Goal: Task Accomplishment & Management: Use online tool/utility

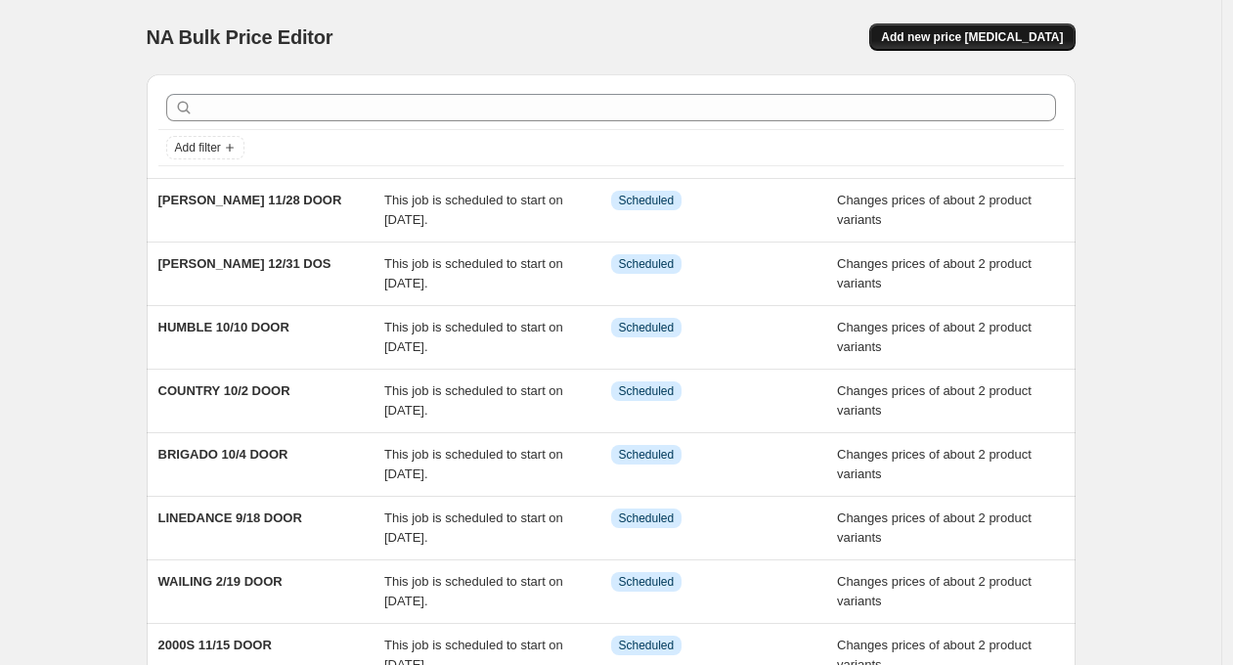
click at [1004, 33] on span "Add new price [MEDICAL_DATA]" at bounding box center [972, 37] width 182 height 16
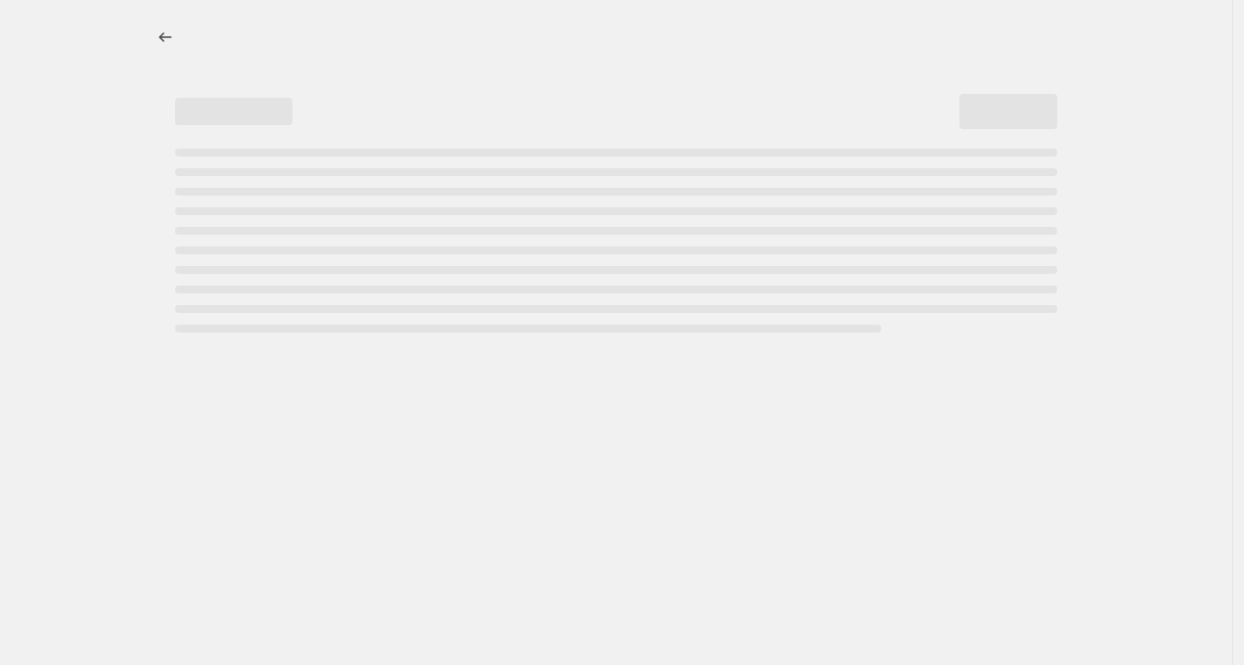
select select "percentage"
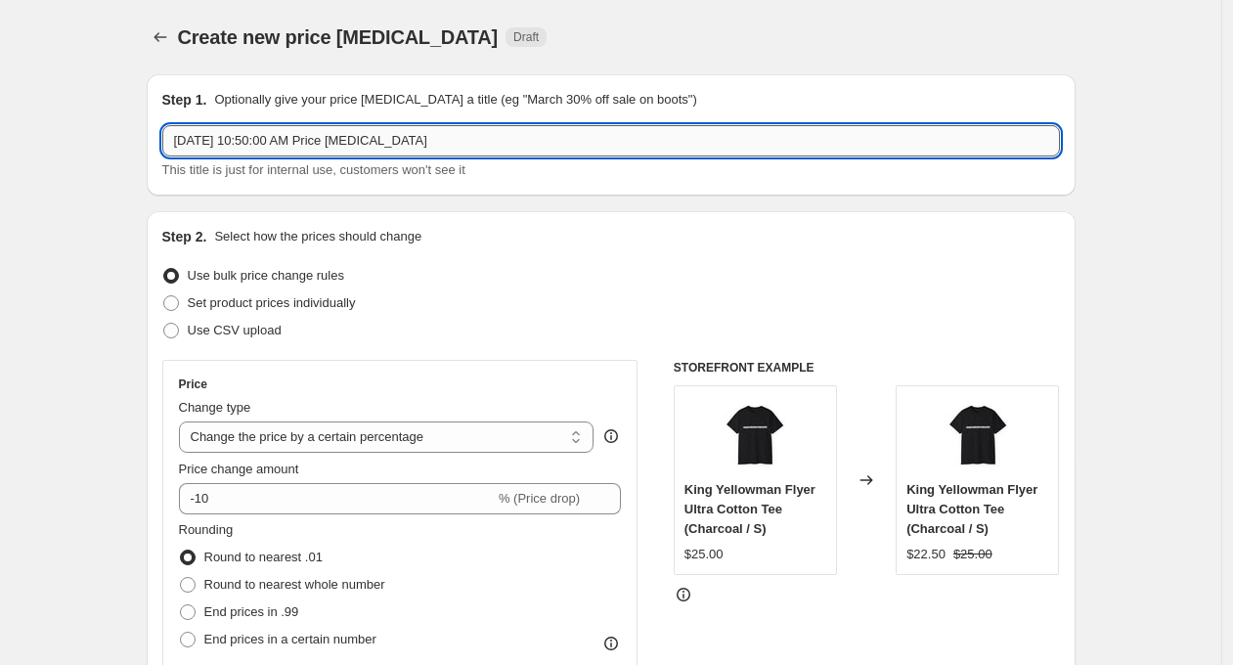
click at [269, 141] on input "[DATE] 10:50:00 AM Price [MEDICAL_DATA]" at bounding box center [611, 140] width 898 height 31
type input "a"
click at [314, 147] on input "AGENT ORANGE" at bounding box center [611, 140] width 898 height 31
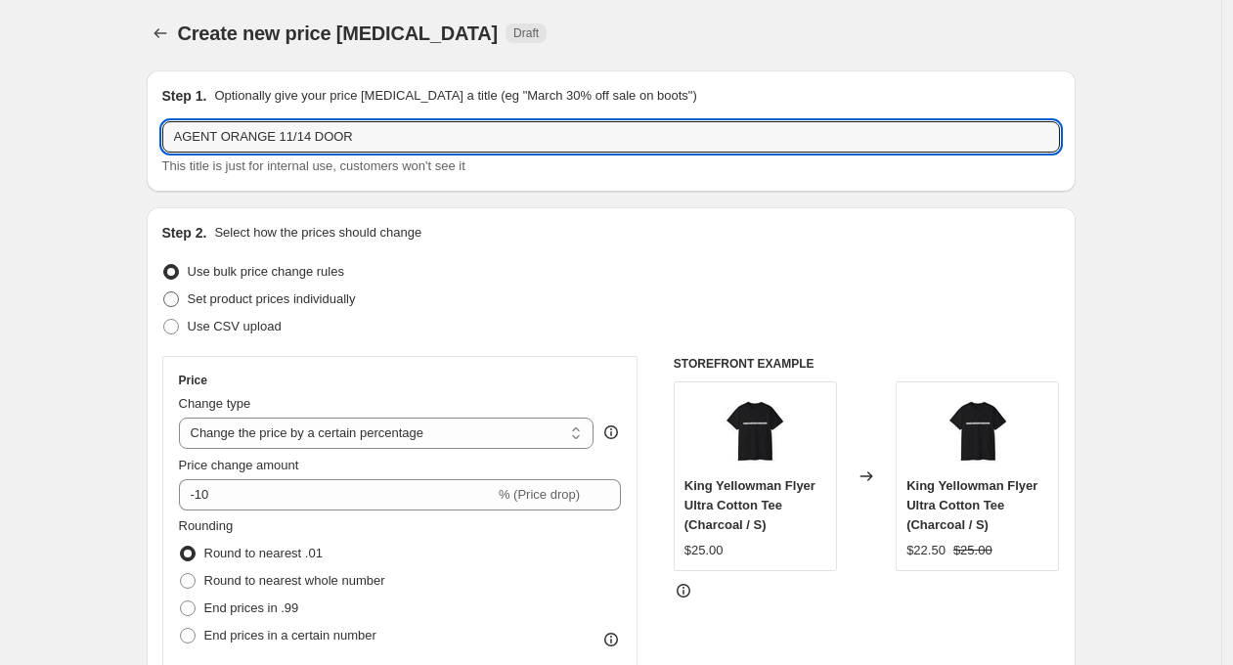
type input "AGENT ORANGE 11/14 DOOR"
click at [356, 305] on span "Set product prices individually" at bounding box center [272, 298] width 168 height 15
click at [164, 292] on input "Set product prices individually" at bounding box center [163, 291] width 1 height 1
radio input "true"
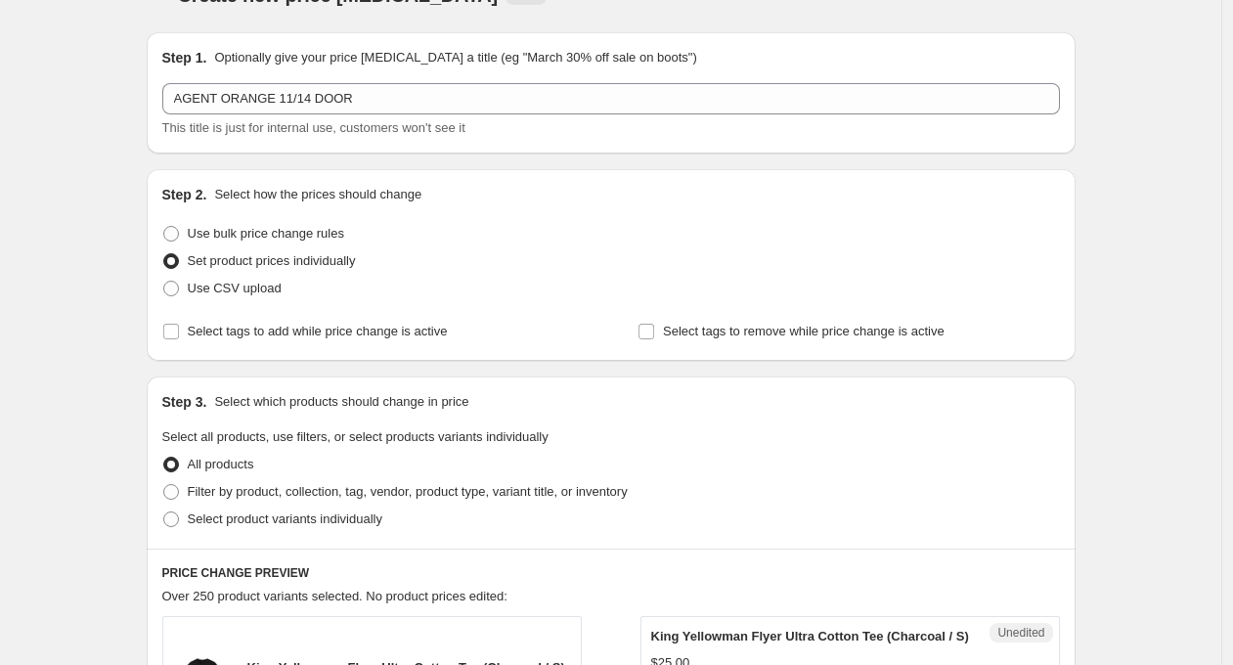
scroll to position [46, 0]
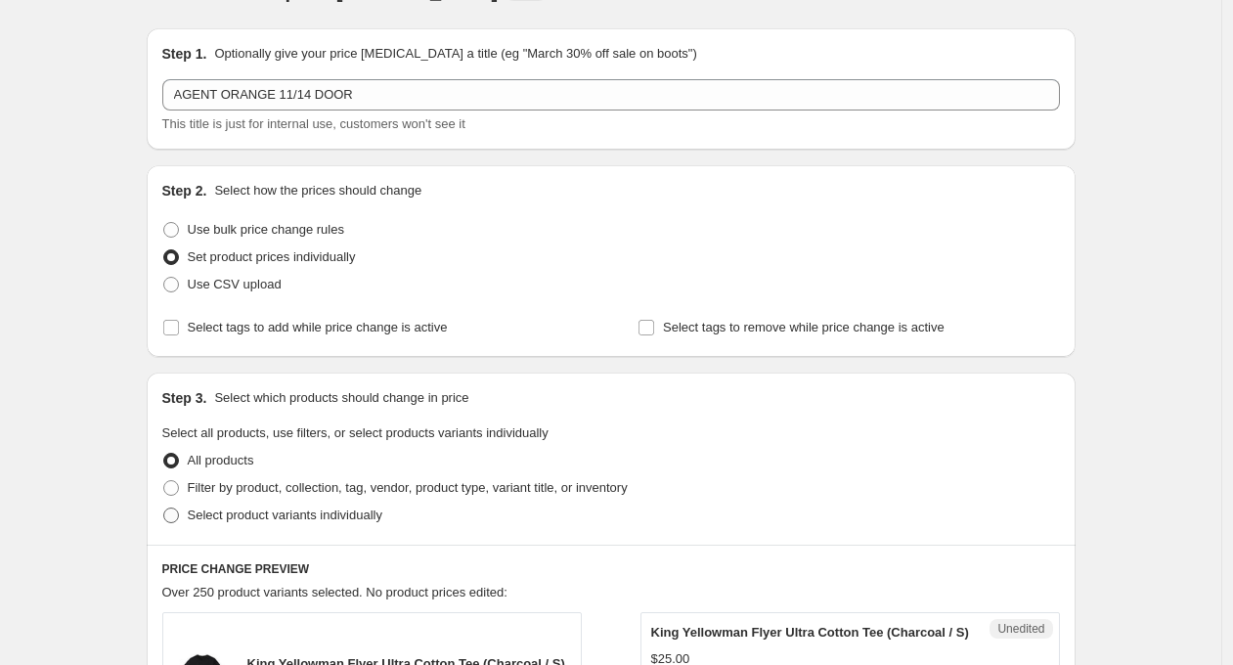
click at [353, 521] on span "Select product variants individually" at bounding box center [285, 515] width 195 height 15
click at [164, 508] on input "Select product variants individually" at bounding box center [163, 508] width 1 height 1
radio input "true"
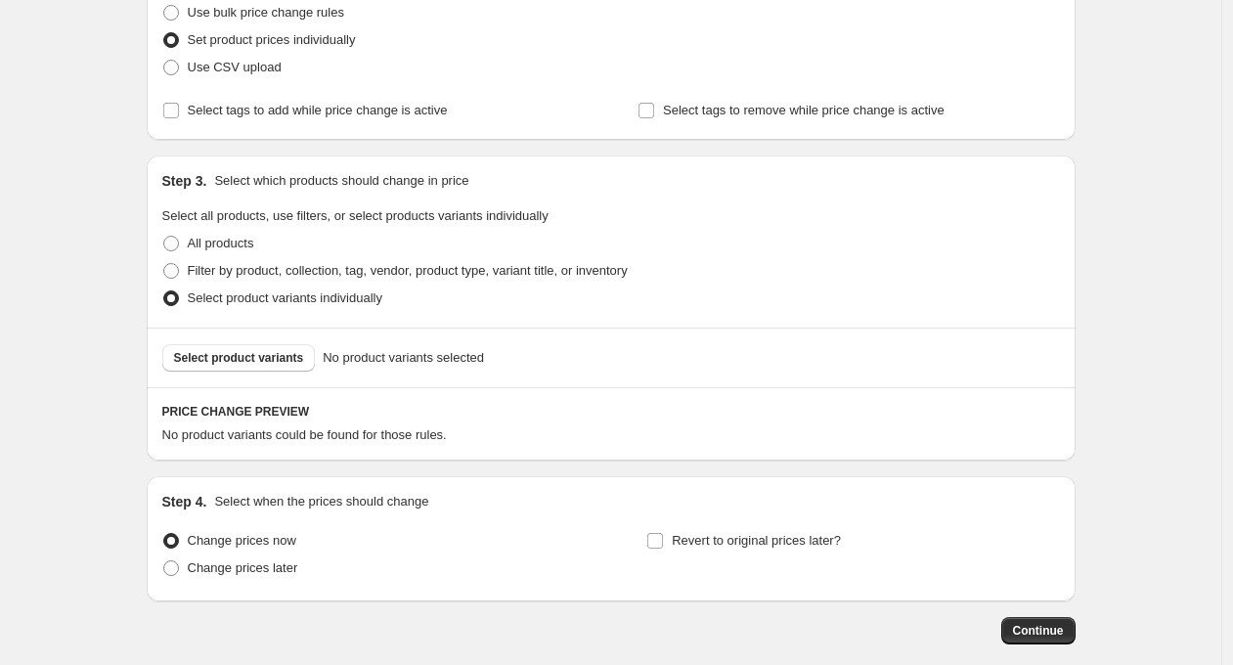
scroll to position [304, 0]
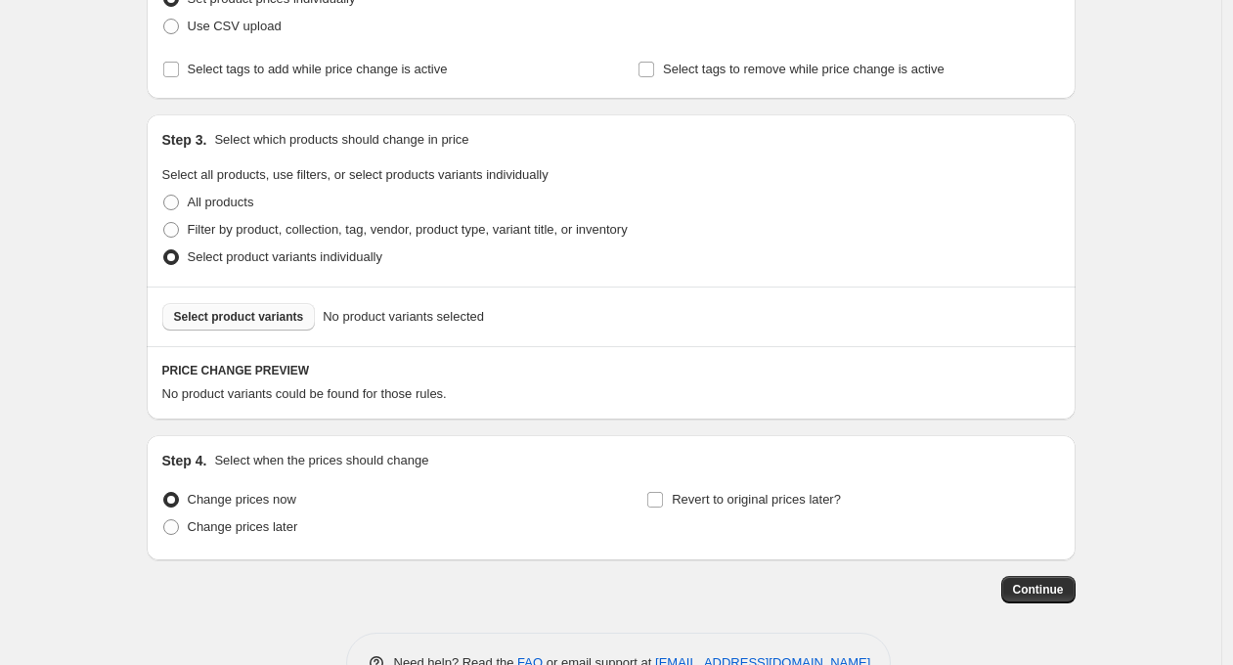
click at [287, 317] on span "Select product variants" at bounding box center [239, 317] width 130 height 16
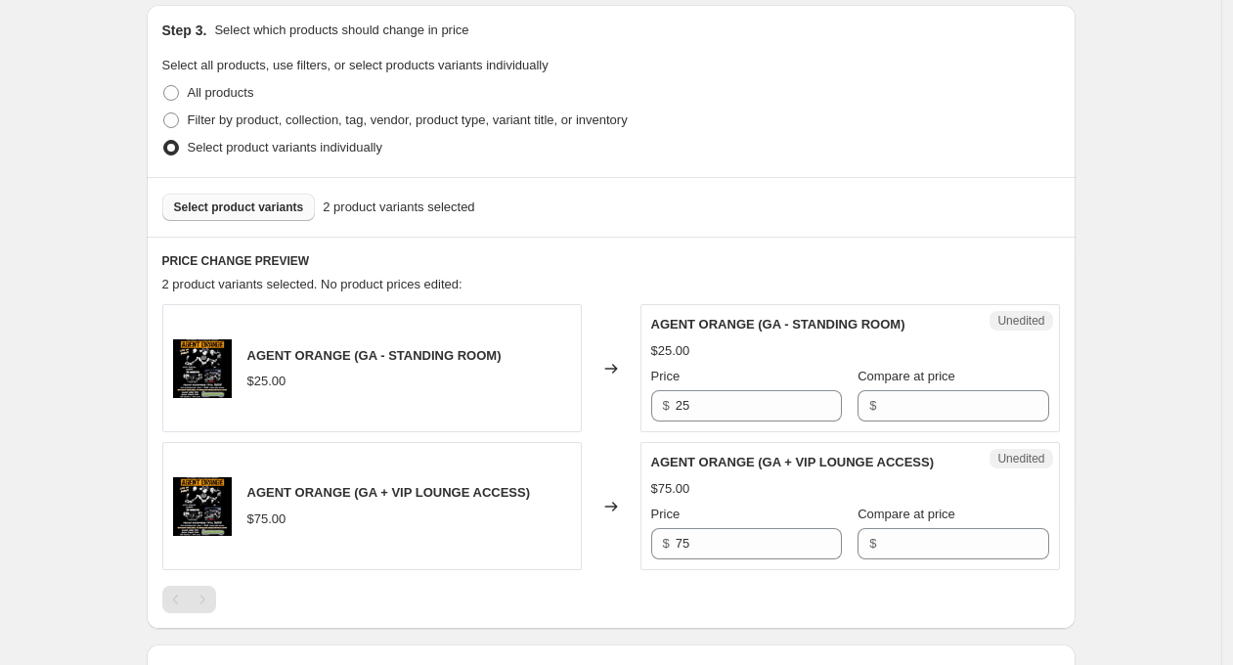
scroll to position [418, 0]
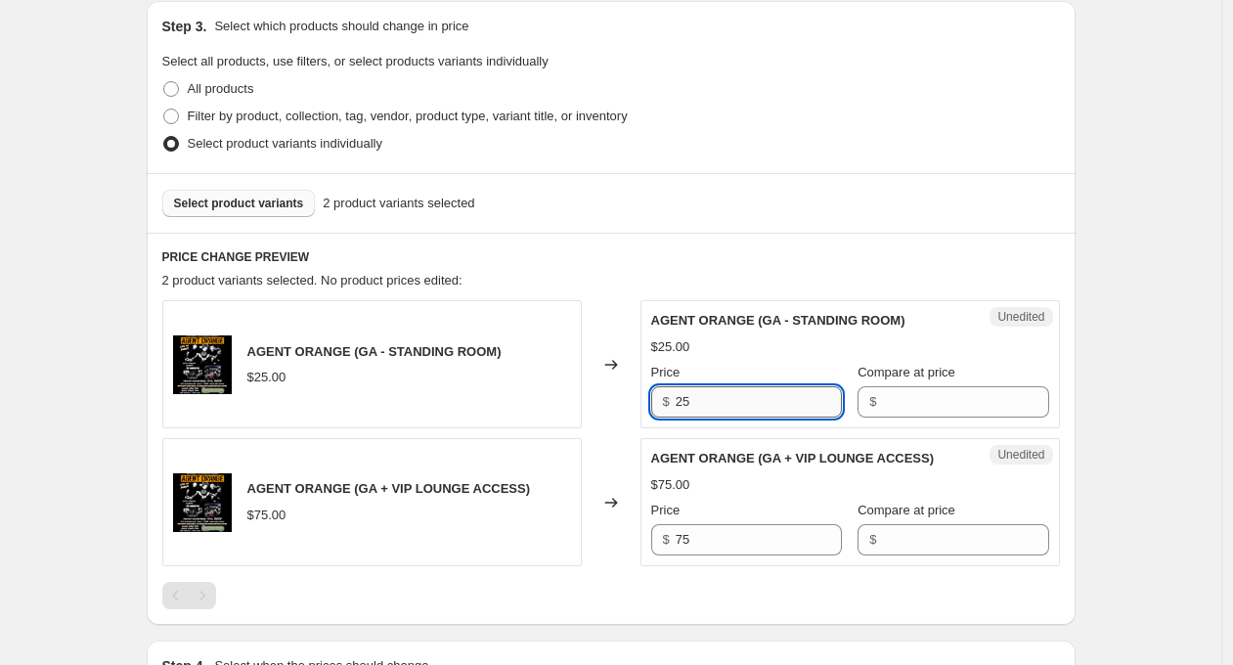
click at [688, 405] on input "25" at bounding box center [759, 401] width 166 height 31
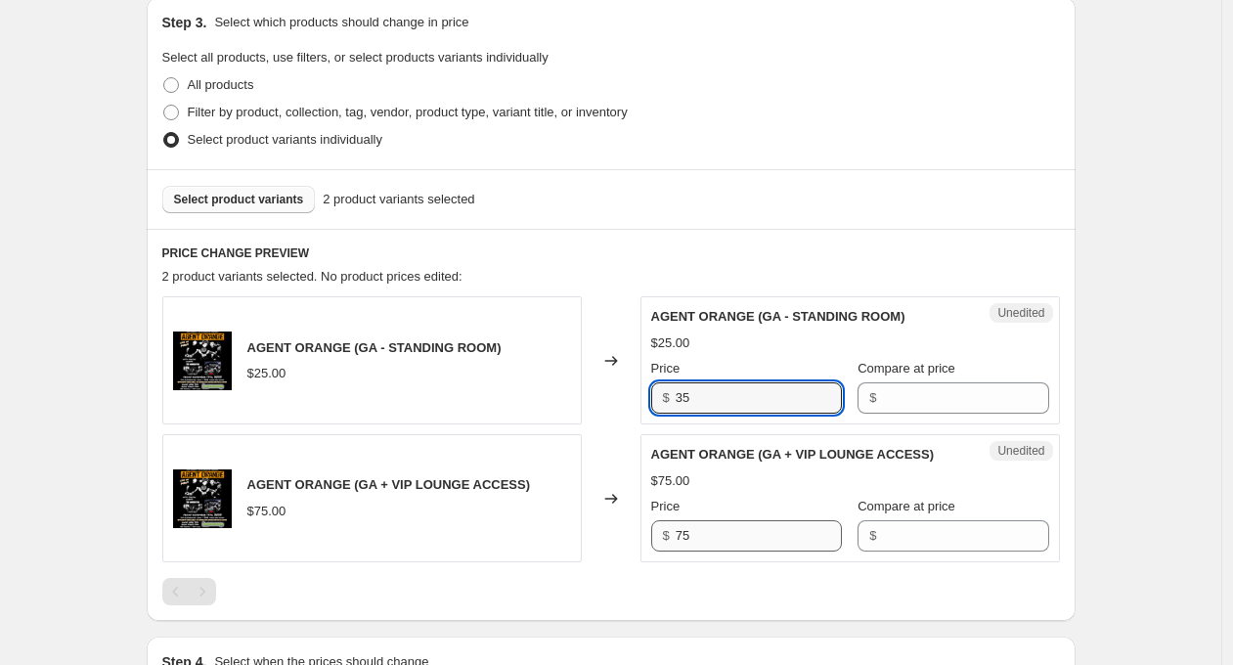
scroll to position [456, 0]
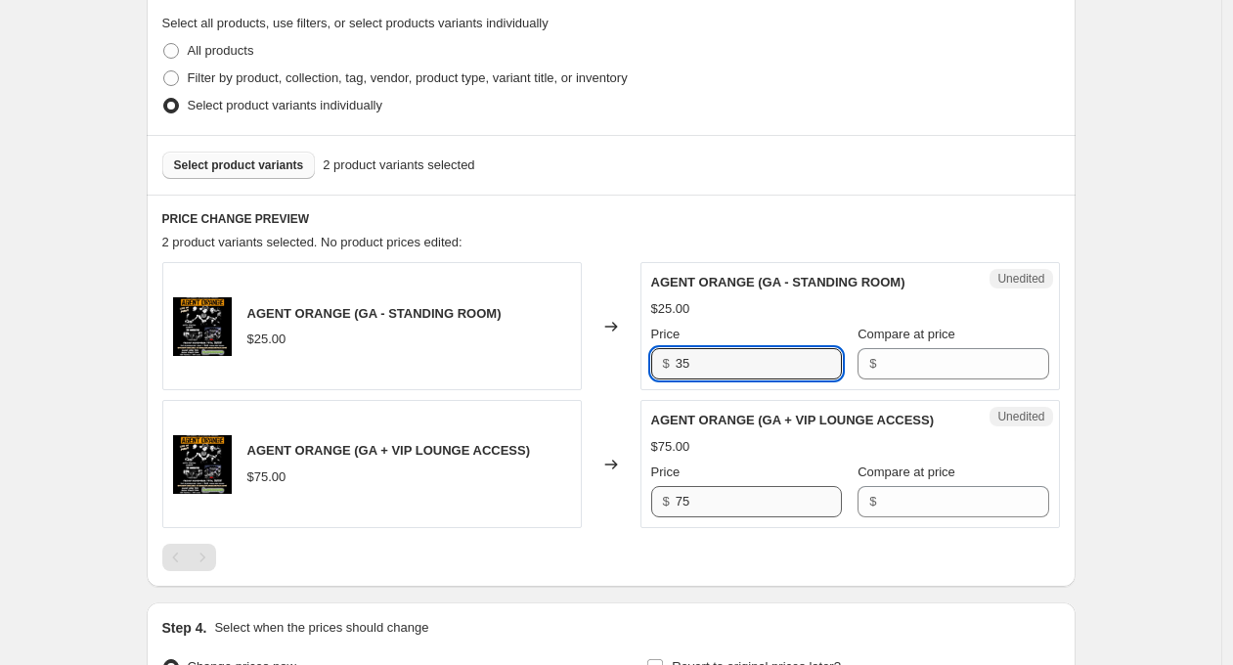
type input "35"
click at [688, 503] on input "75" at bounding box center [759, 501] width 166 height 31
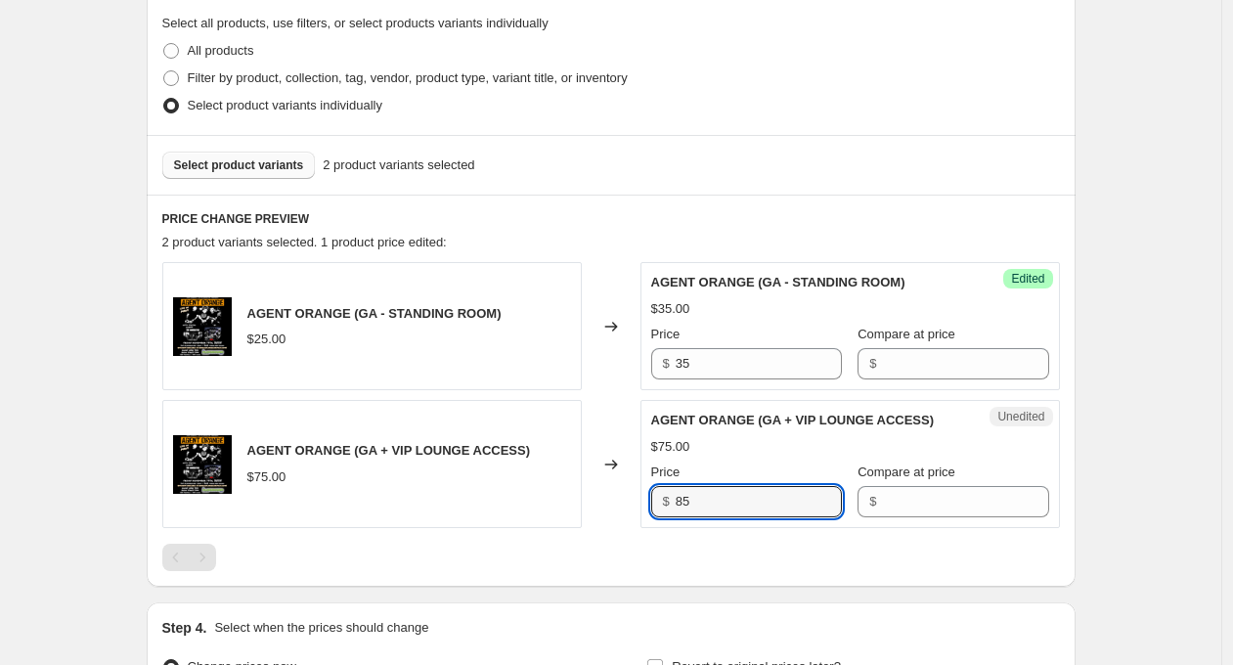
type input "85"
click at [1150, 471] on div "Create new price [MEDICAL_DATA]. This page is ready Create new price [MEDICAL_D…" at bounding box center [610, 217] width 1221 height 1346
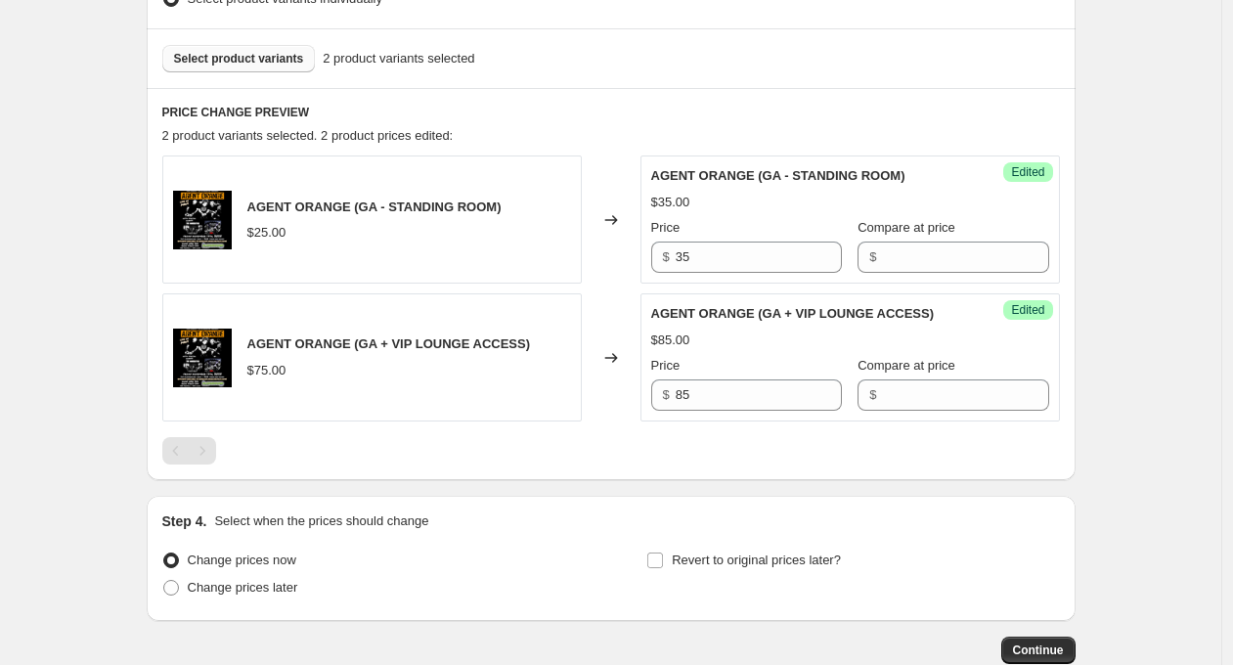
scroll to position [617, 0]
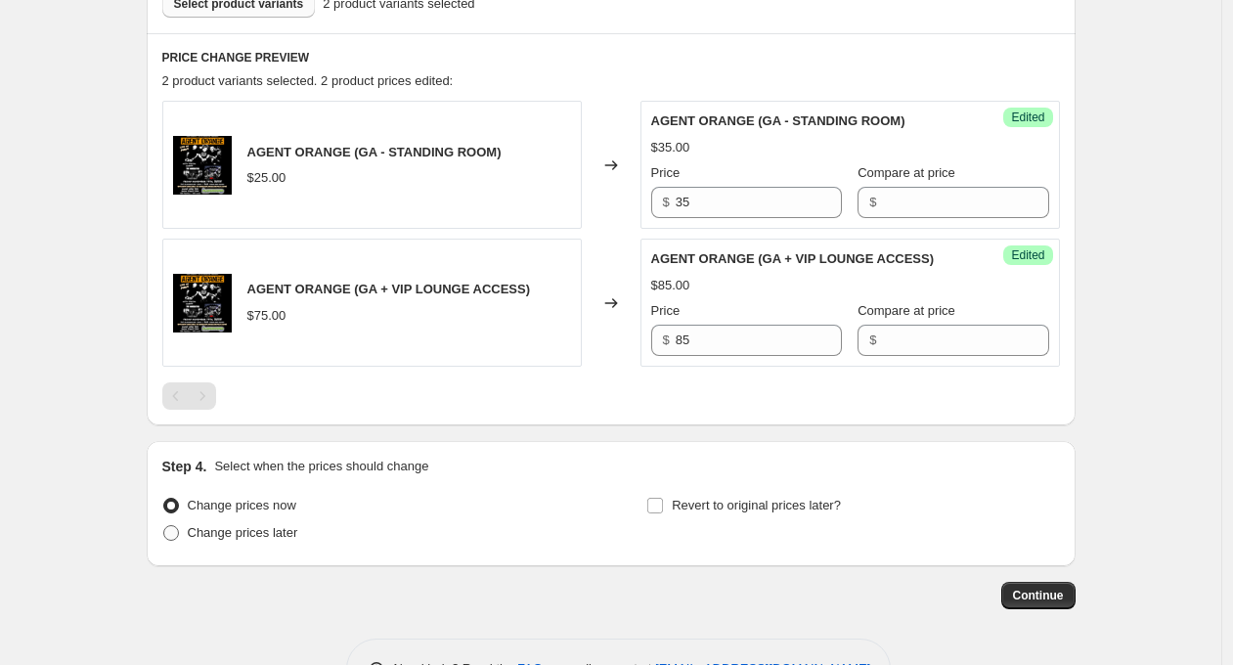
click at [263, 530] on span "Change prices later" at bounding box center [243, 532] width 110 height 15
click at [164, 526] on input "Change prices later" at bounding box center [163, 525] width 1 height 1
radio input "true"
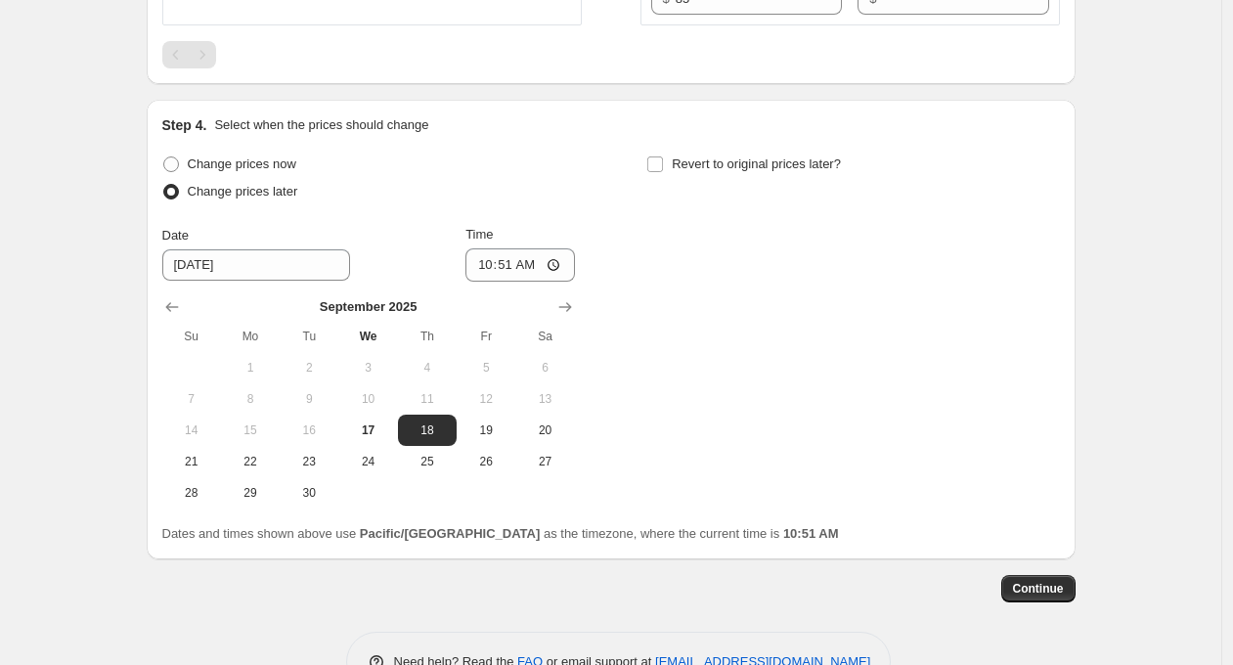
scroll to position [962, 0]
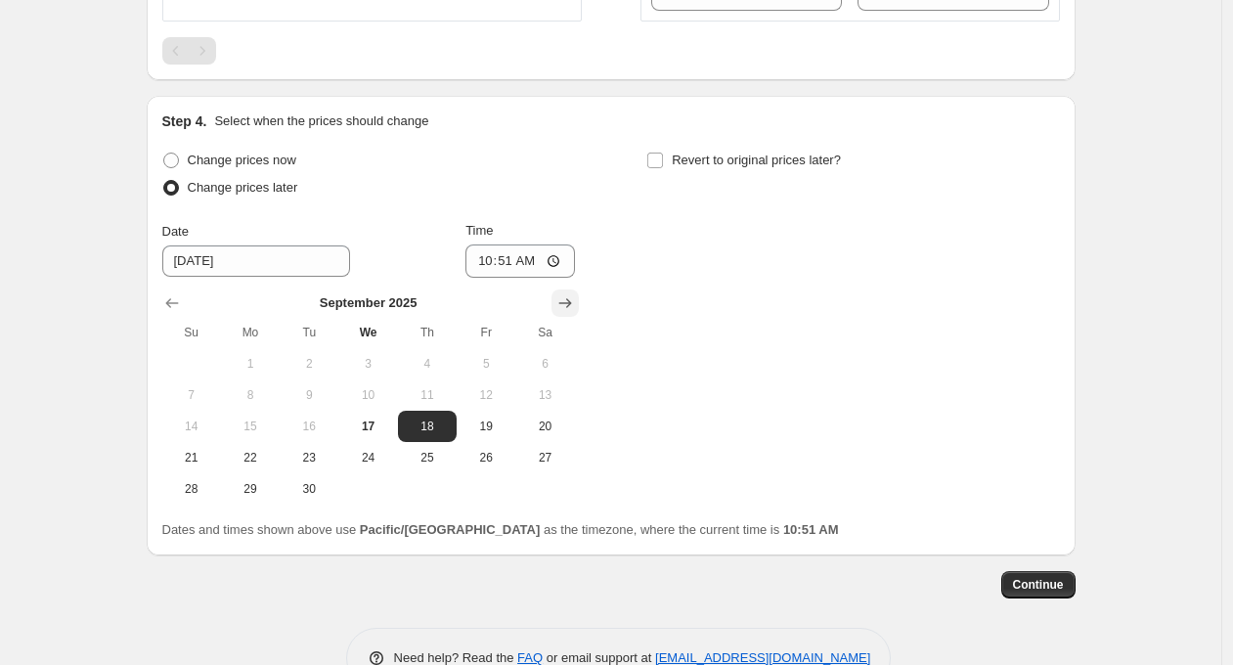
click at [575, 296] on icon "Show next month, October 2025" at bounding box center [565, 303] width 20 height 20
click at [575, 296] on icon "Show next month, November 2025" at bounding box center [565, 303] width 20 height 20
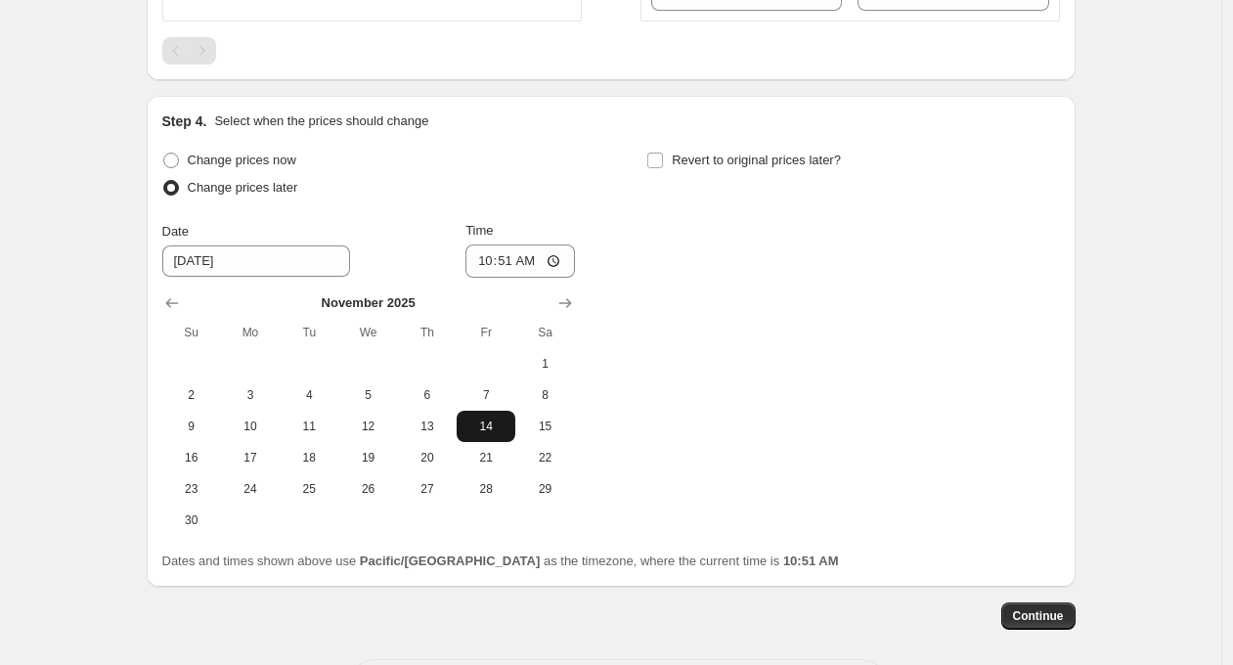
click at [494, 430] on span "14" at bounding box center [485, 427] width 43 height 16
type input "[DATE]"
click at [514, 267] on input "10:51" at bounding box center [520, 260] width 110 height 33
type input "08:51"
type input "20:00"
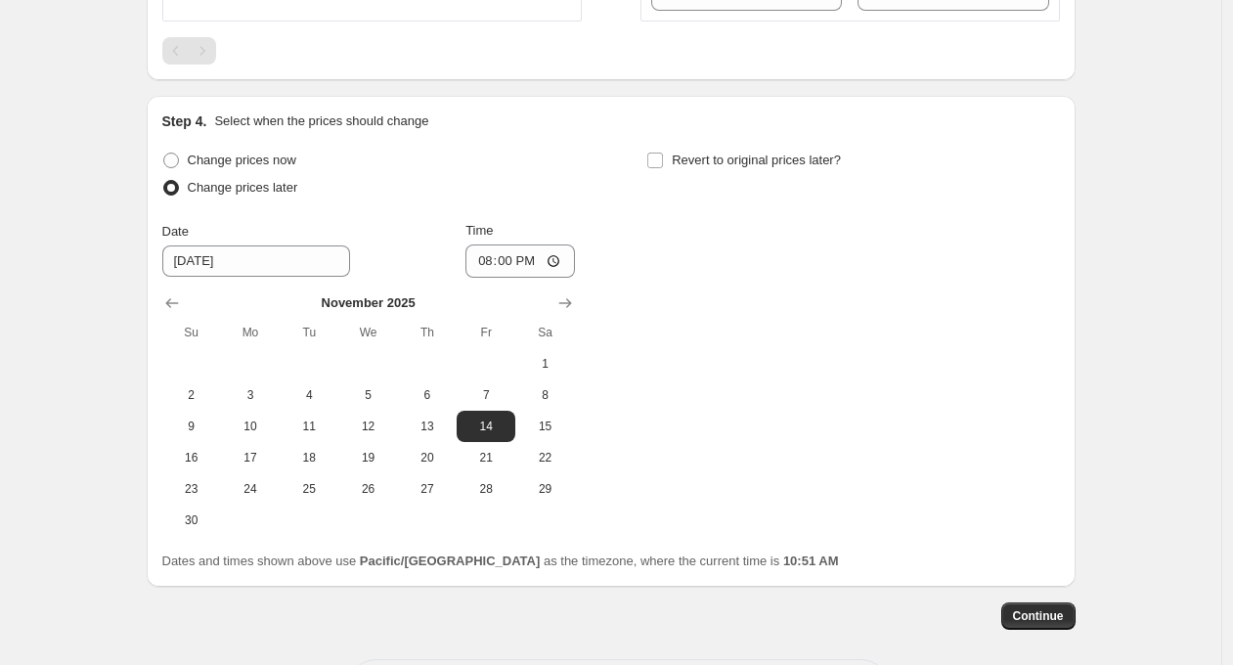
click at [1042, 615] on span "Continue" at bounding box center [1038, 616] width 51 height 16
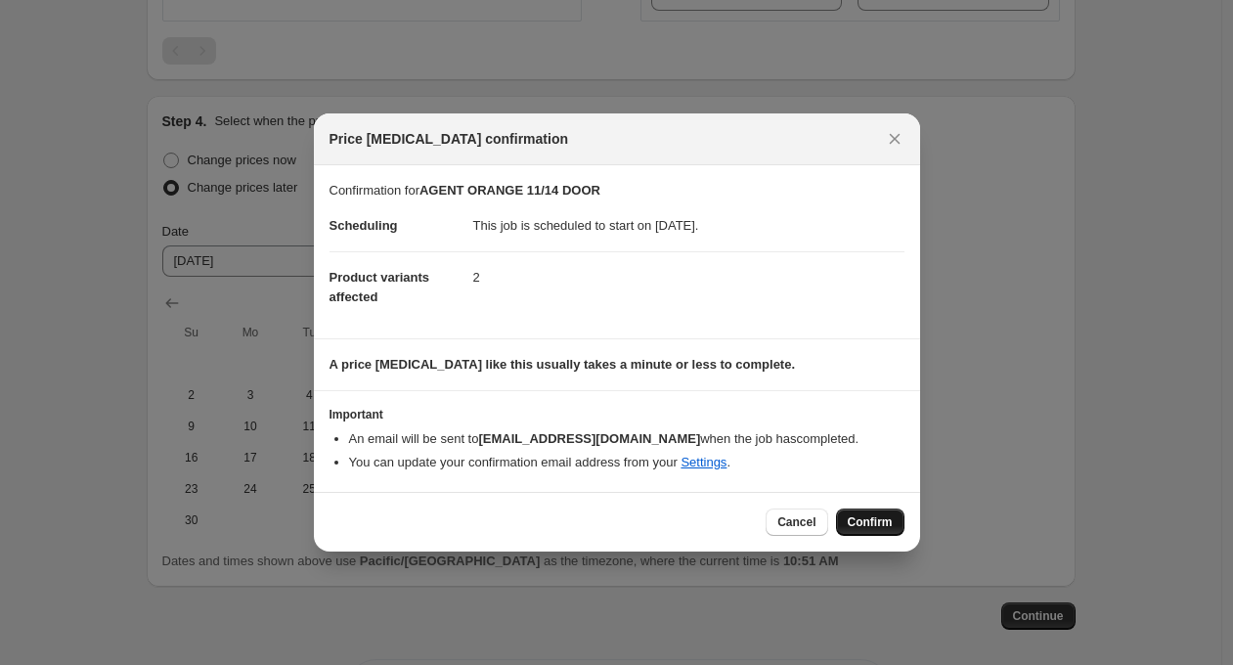
click at [865, 521] on span "Confirm" at bounding box center [870, 522] width 45 height 16
